Goal: Information Seeking & Learning: Learn about a topic

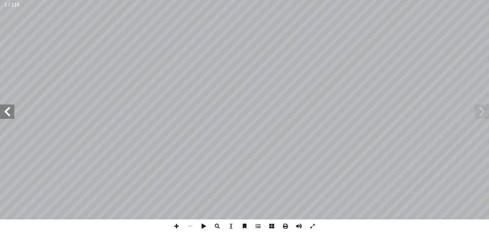
click at [1, 110] on span at bounding box center [7, 111] width 14 height 14
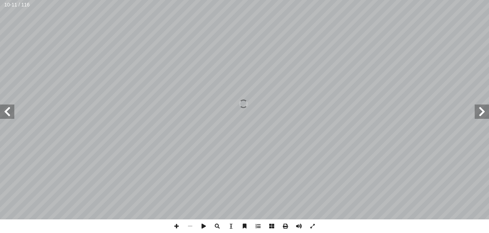
click at [486, 110] on span at bounding box center [481, 111] width 14 height 14
click at [10, 114] on span at bounding box center [7, 111] width 14 height 14
click at [9, 110] on span at bounding box center [7, 111] width 14 height 14
click at [176, 227] on span at bounding box center [177, 226] width 14 height 14
click at [4, 113] on span at bounding box center [7, 111] width 14 height 14
